Goal: Communication & Community: Participate in discussion

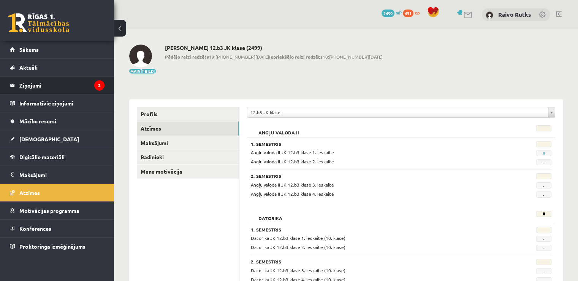
click at [36, 87] on legend "Ziņojumi 2" at bounding box center [61, 84] width 85 height 17
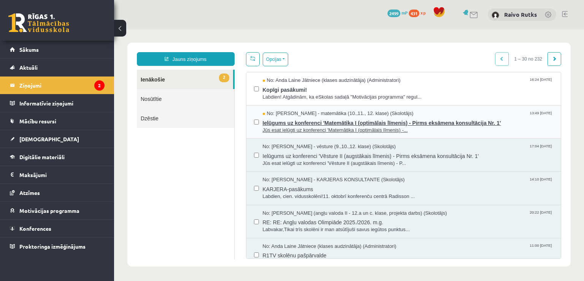
click at [287, 125] on span "Ielūgums uz konferenci 'Matemātika I (optimālais līmenis) - Pirms eksāmena kons…" at bounding box center [408, 122] width 291 height 10
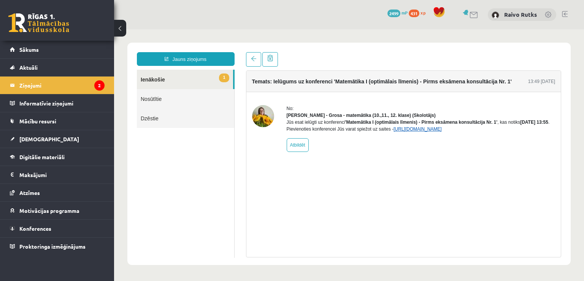
click at [441, 132] on link "[URL][DOMAIN_NAME]" at bounding box center [418, 128] width 48 height 5
click at [70, 224] on link "Konferences" at bounding box center [57, 227] width 95 height 17
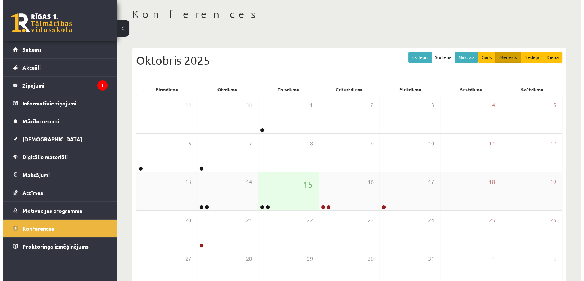
scroll to position [38, 0]
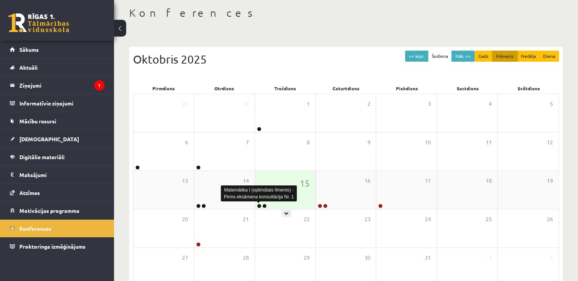
click at [257, 206] on link at bounding box center [259, 205] width 5 height 5
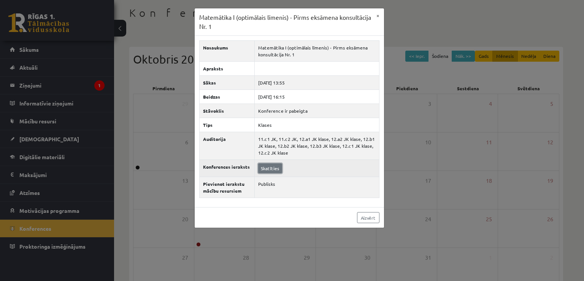
click at [276, 166] on link "Skatīties" at bounding box center [270, 168] width 24 height 10
